Goal: Task Accomplishment & Management: Complete application form

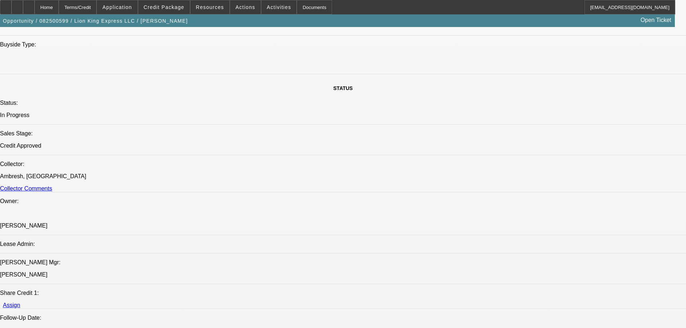
select select "0"
select select "6"
select select "0"
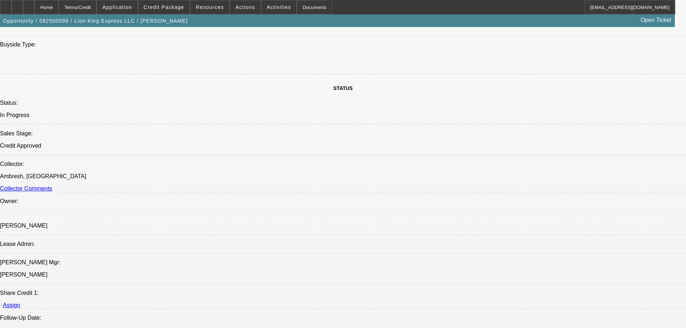
select select "0"
select select "6"
select select "0"
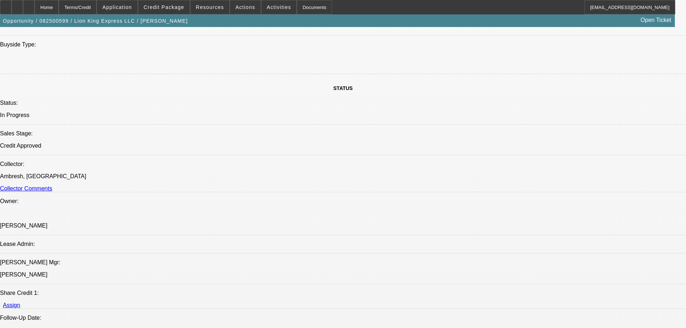
select select "0"
select select "6"
select select "0"
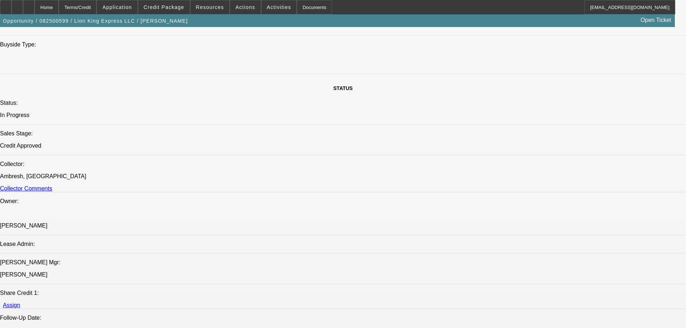
select select "6"
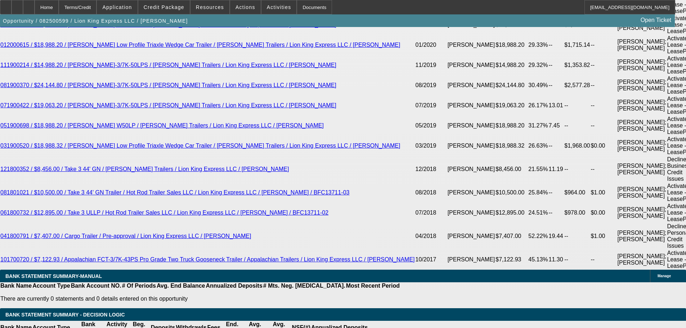
scroll to position [1708, 0]
